Goal: Task Accomplishment & Management: Complete application form

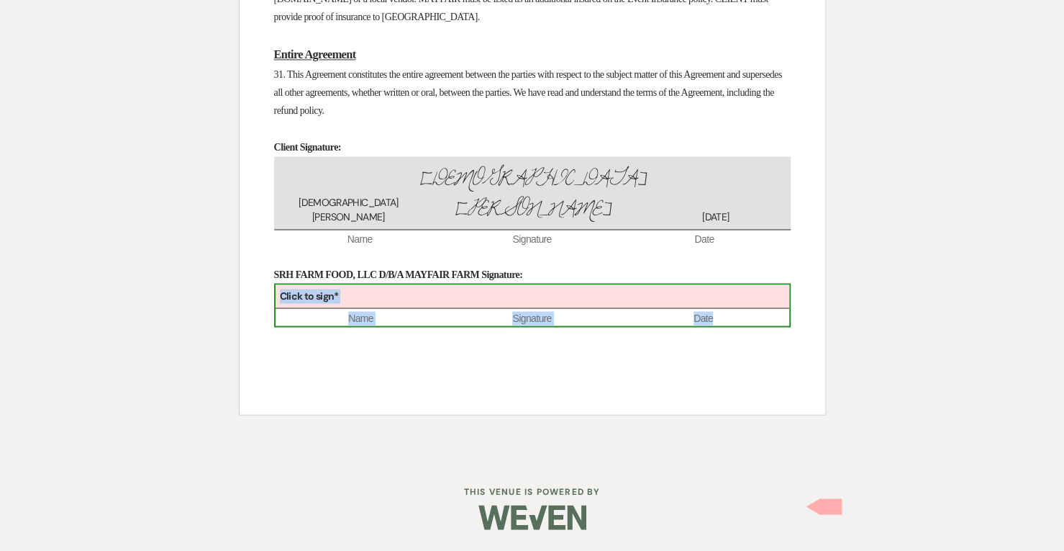
click at [383, 302] on div "Click to sign*" at bounding box center [533, 296] width 514 height 24
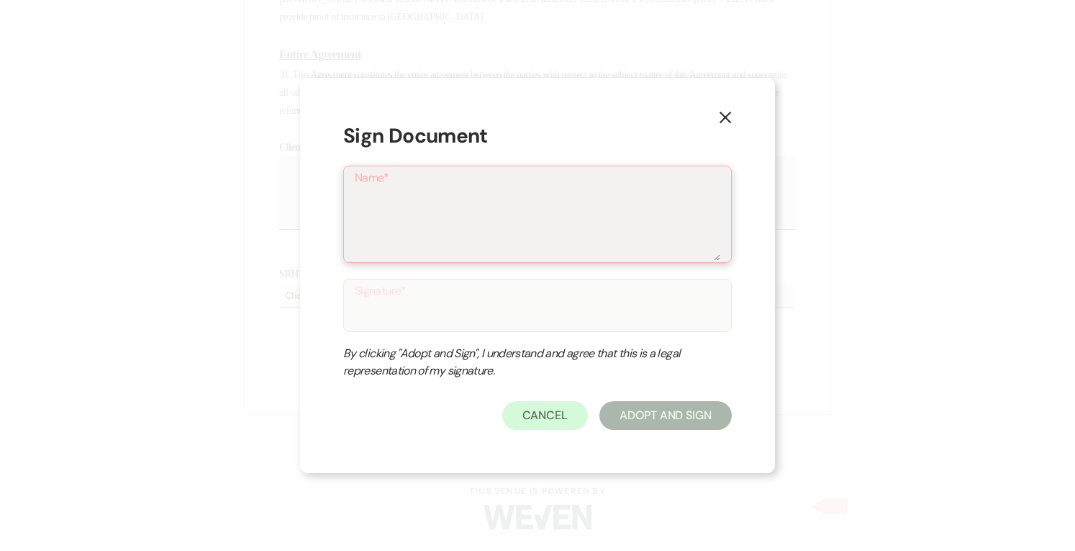
click at [489, 212] on textarea "Name*" at bounding box center [538, 225] width 366 height 72
type textarea "s"
type input "s"
type textarea "sa"
type input "sa"
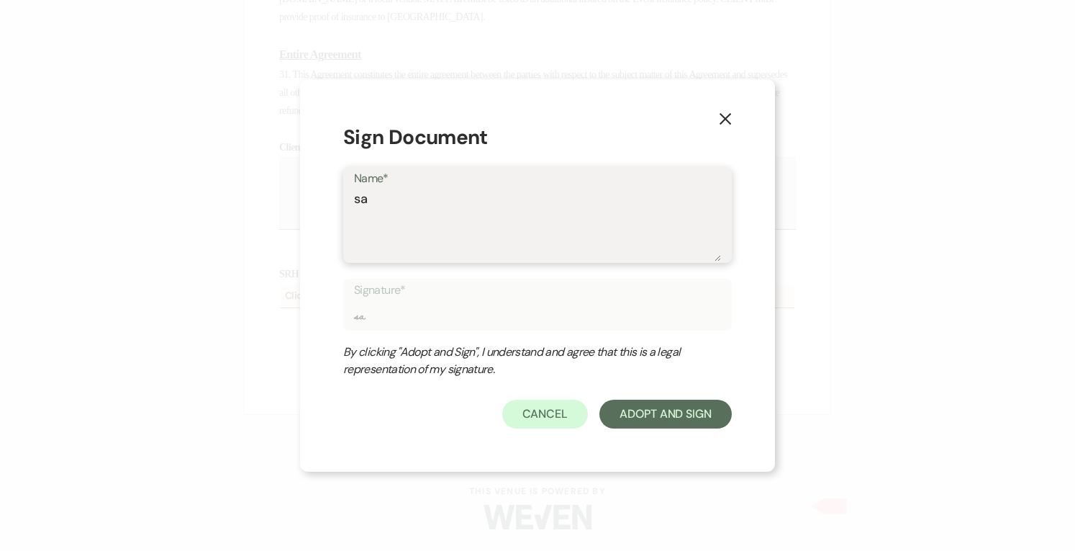
type textarea "sar"
type input "sar"
type textarea "[PERSON_NAME]"
type input "[PERSON_NAME]"
type textarea "[PERSON_NAME]"
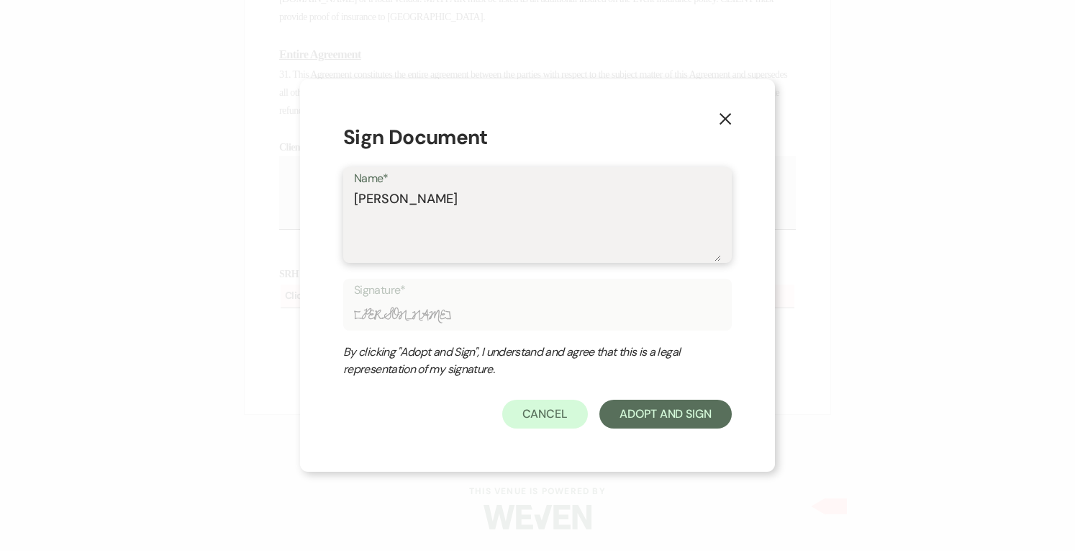
type input "[PERSON_NAME]"
type textarea "[PERSON_NAME]"
type input "[PERSON_NAME]"
type textarea "[PERSON_NAME]"
type input "[PERSON_NAME]"
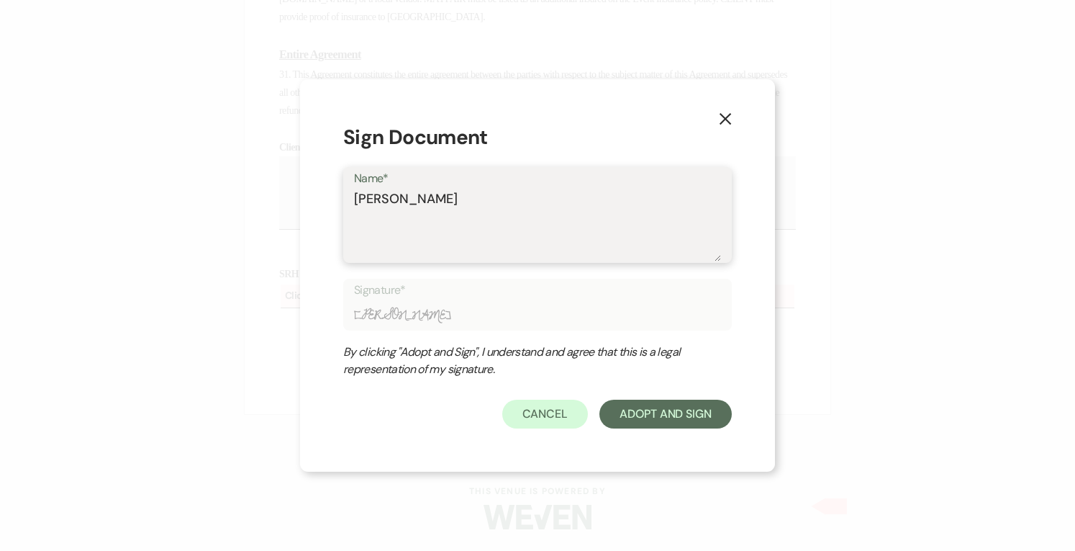
type textarea "[PERSON_NAME]"
type input "[PERSON_NAME]"
type textarea "[PERSON_NAME]"
type input "[PERSON_NAME]"
type textarea "[PERSON_NAME]"
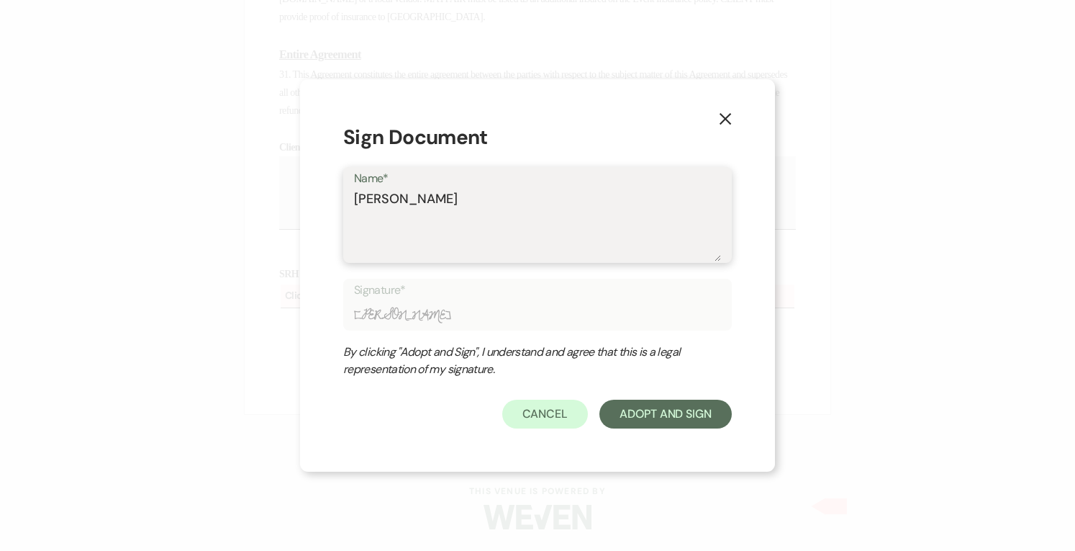
type input "[PERSON_NAME]"
type textarea "[PERSON_NAME]"
type input "[PERSON_NAME]"
type textarea "[PERSON_NAME]"
type input "[PERSON_NAME]"
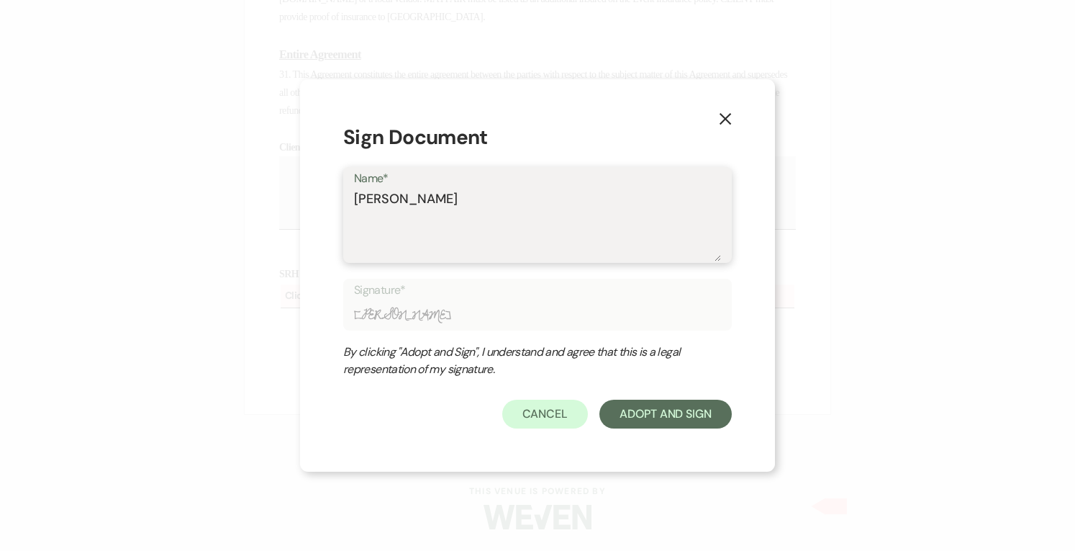
type textarea "[PERSON_NAME]"
type input "[PERSON_NAME]"
type textarea "[PERSON_NAME]"
type input "[PERSON_NAME]"
type textarea "[PERSON_NAME]"
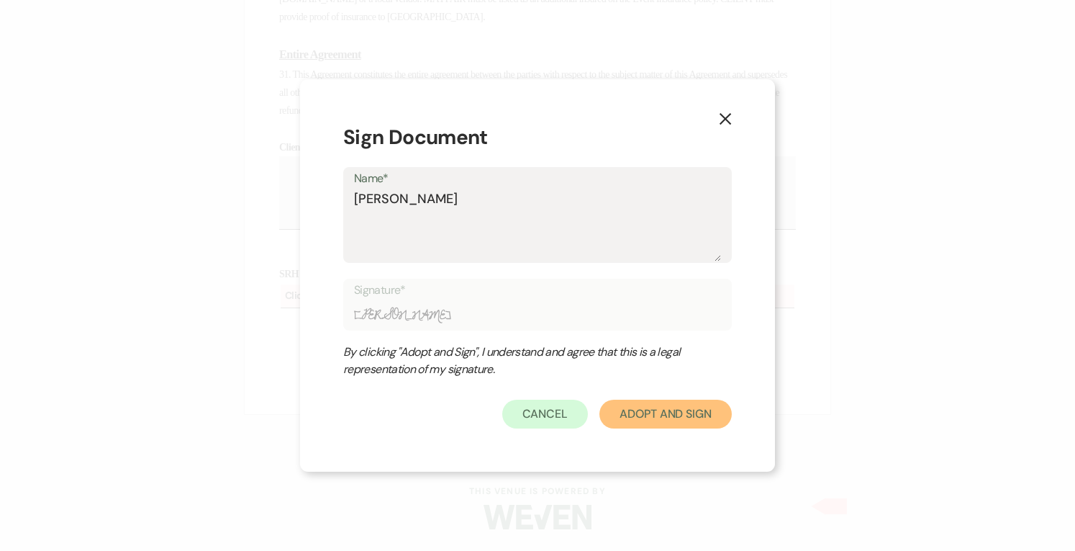
type input "[PERSON_NAME]"
click at [662, 411] on button "Adopt And Sign" at bounding box center [665, 413] width 132 height 29
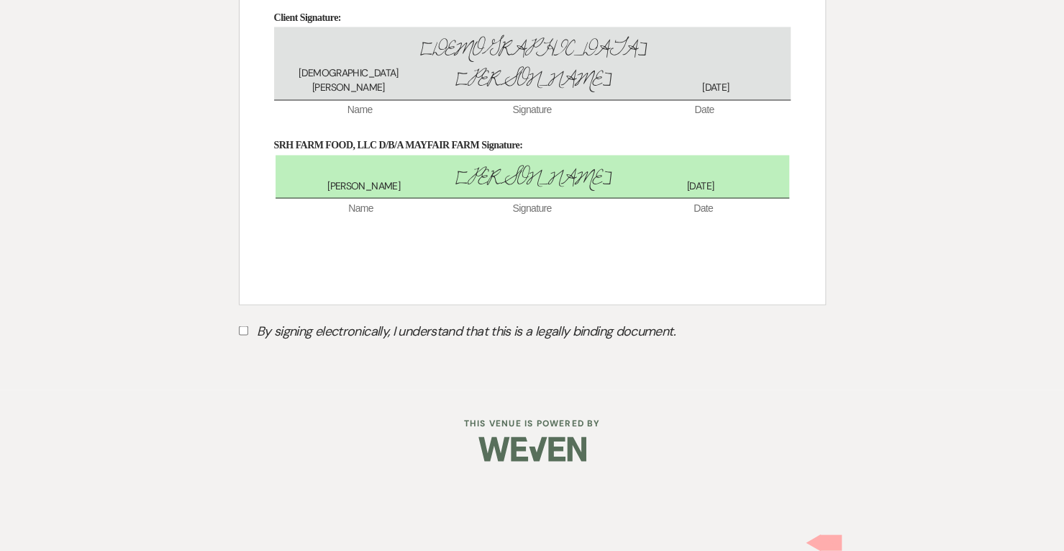
scroll to position [4792, 0]
click at [242, 335] on input "By signing electronically, I understand that this is a legally binding document." at bounding box center [243, 329] width 9 height 9
checkbox input "true"
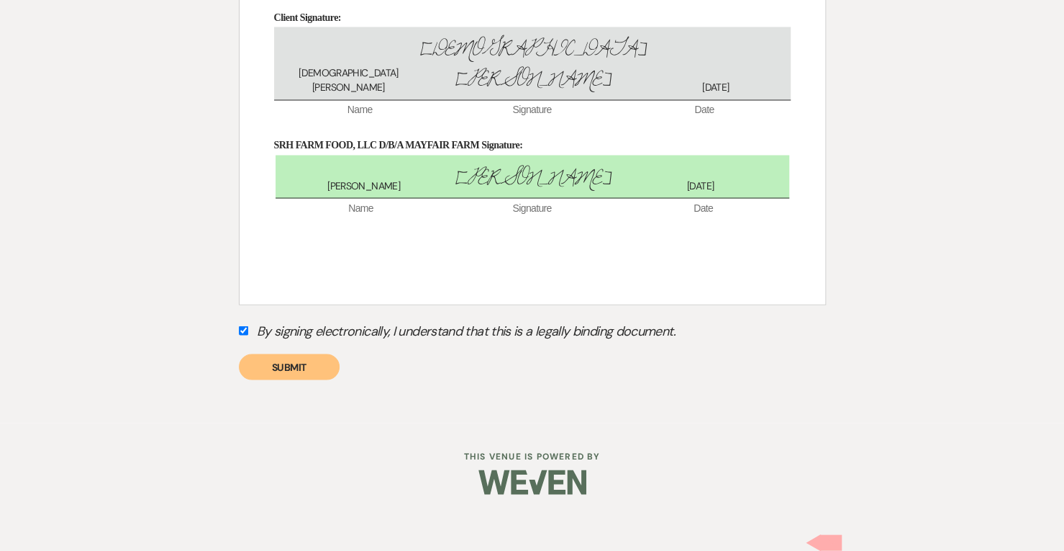
click at [285, 379] on button "Submit" at bounding box center [289, 366] width 101 height 26
